Goal: Transaction & Acquisition: Purchase product/service

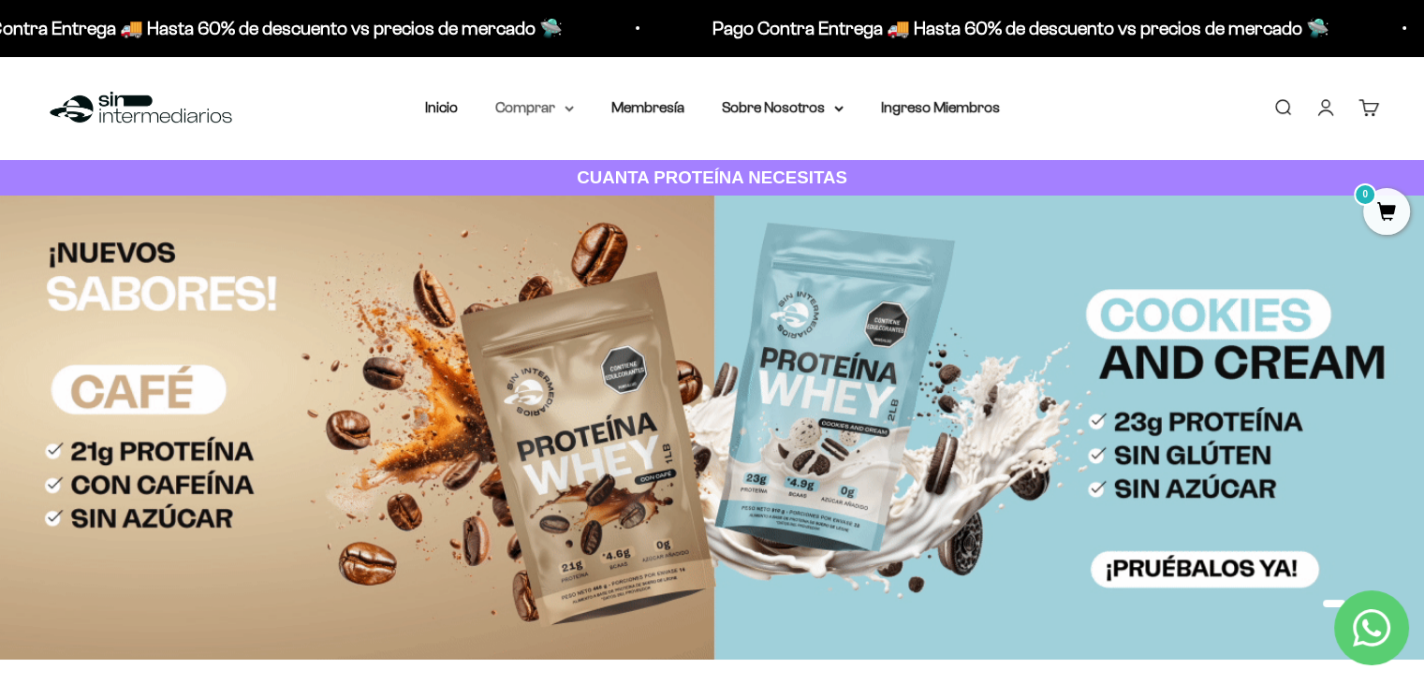
click at [530, 105] on summary "Comprar" at bounding box center [534, 107] width 79 height 24
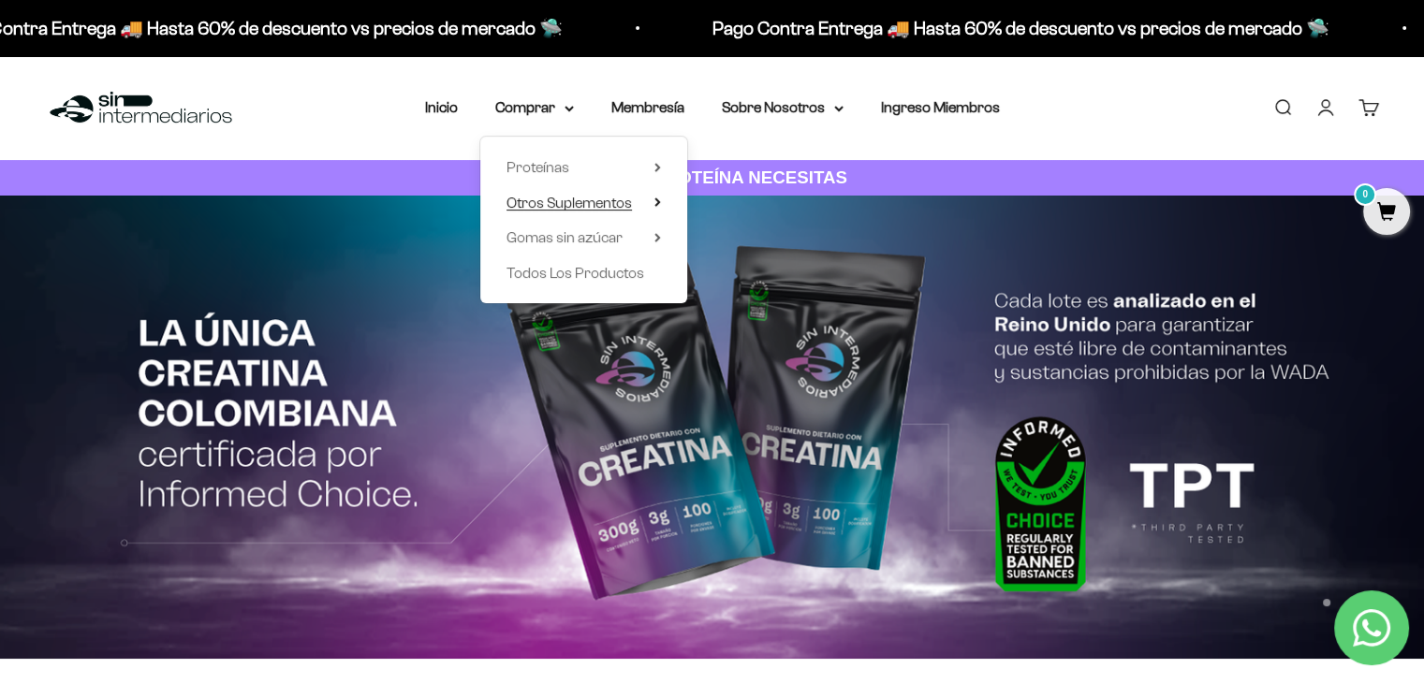
click at [570, 204] on span "Otros Suplementos" at bounding box center [568, 203] width 125 height 16
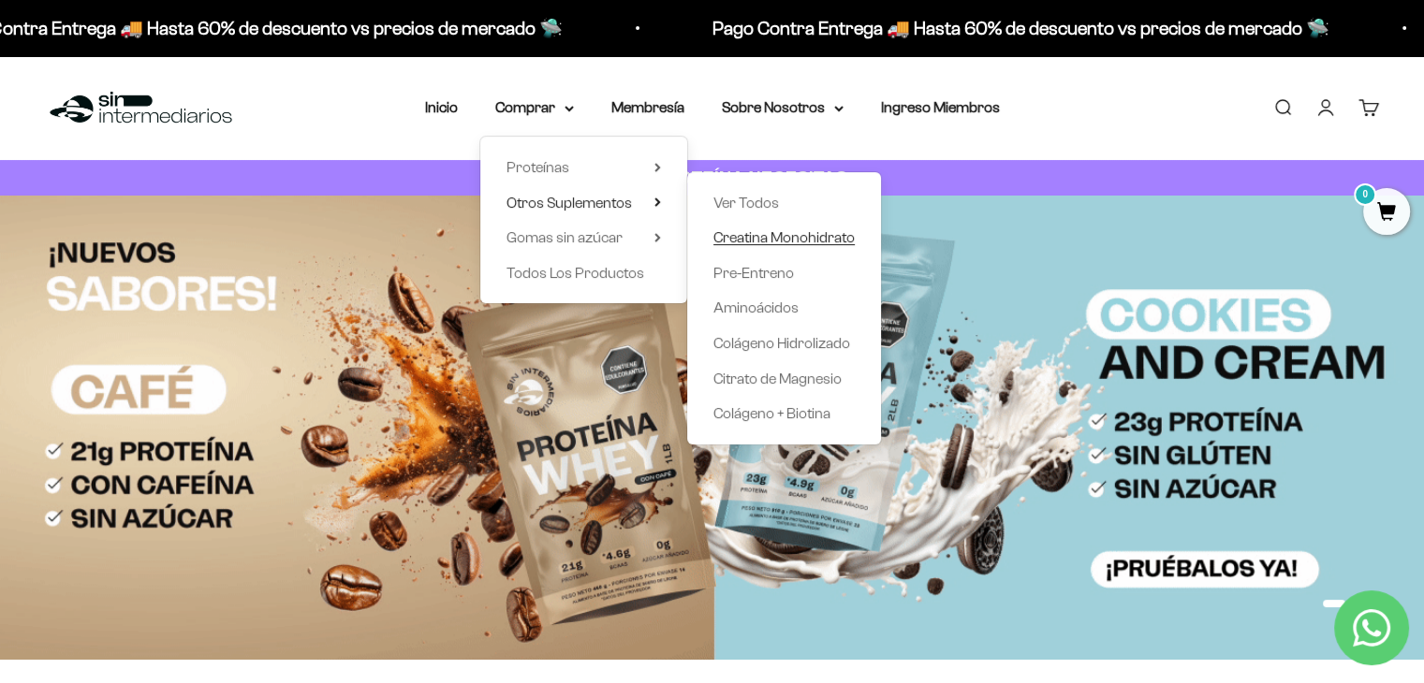
click at [813, 245] on span "Creatina Monohidrato" at bounding box center [783, 238] width 141 height 24
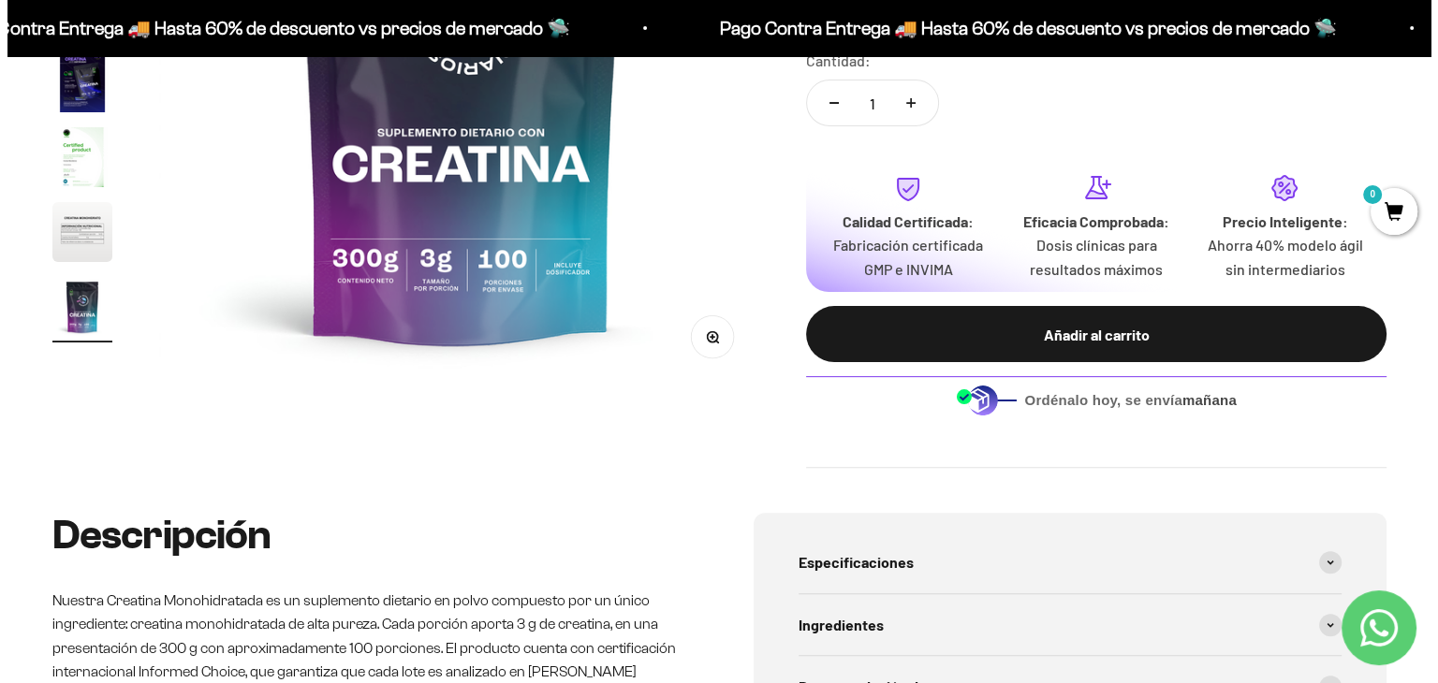
scroll to position [462, 0]
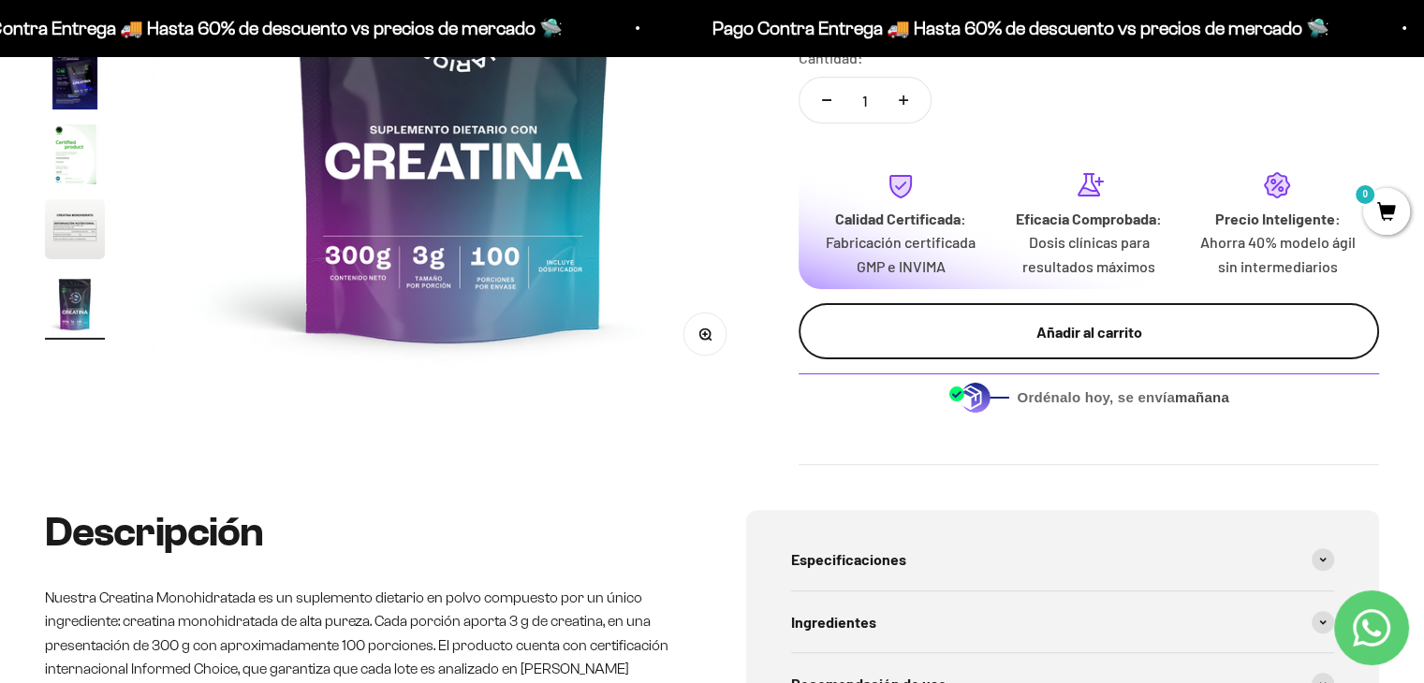
click at [1059, 342] on div "Añadir al carrito" at bounding box center [1089, 332] width 506 height 24
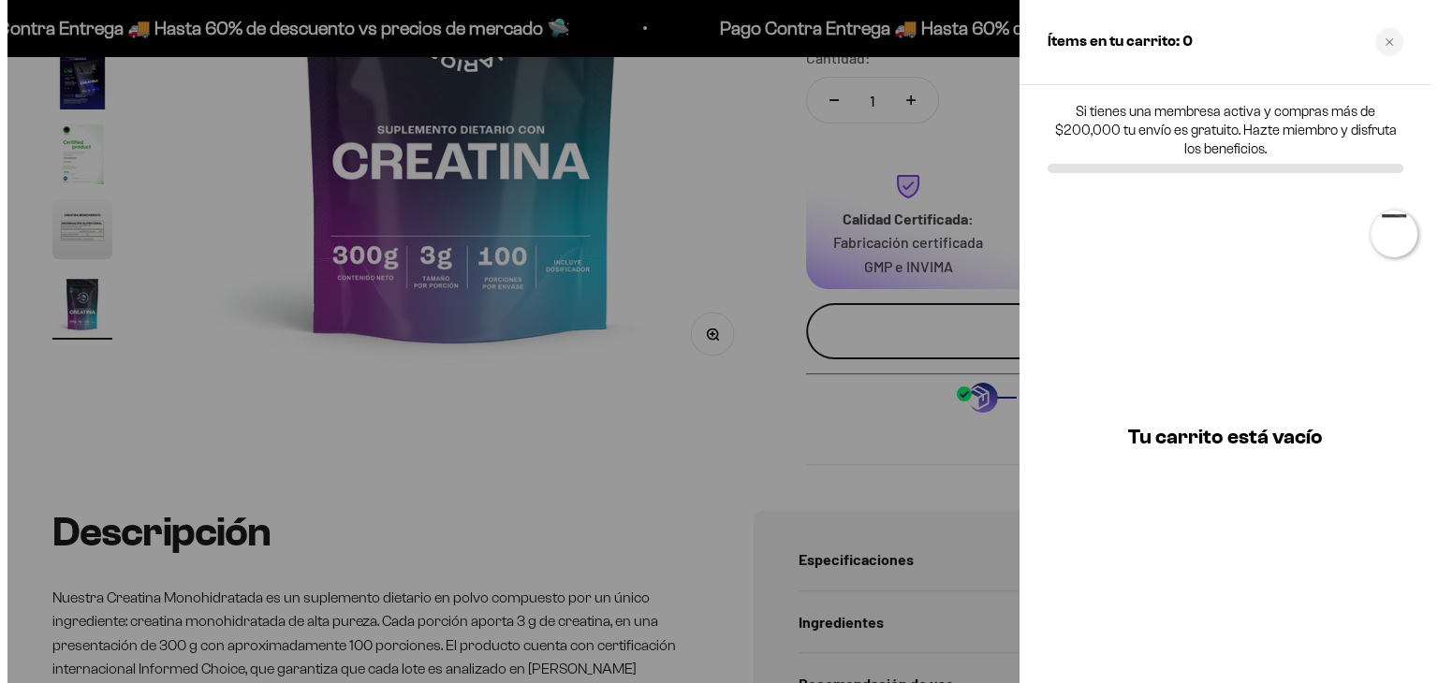
scroll to position [0, 5074]
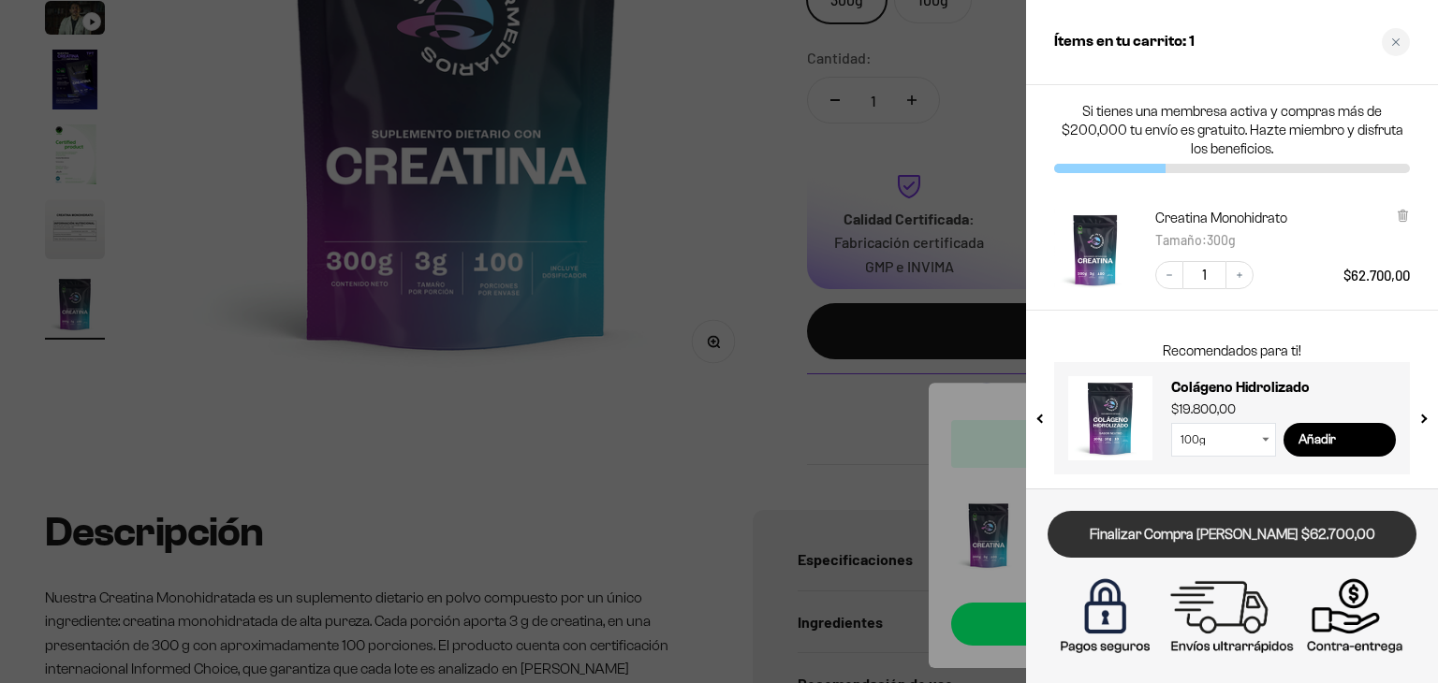
click at [1242, 527] on link "Finalizar Compra [PERSON_NAME] $62.700,00" at bounding box center [1232, 535] width 369 height 48
